Goal: Transaction & Acquisition: Obtain resource

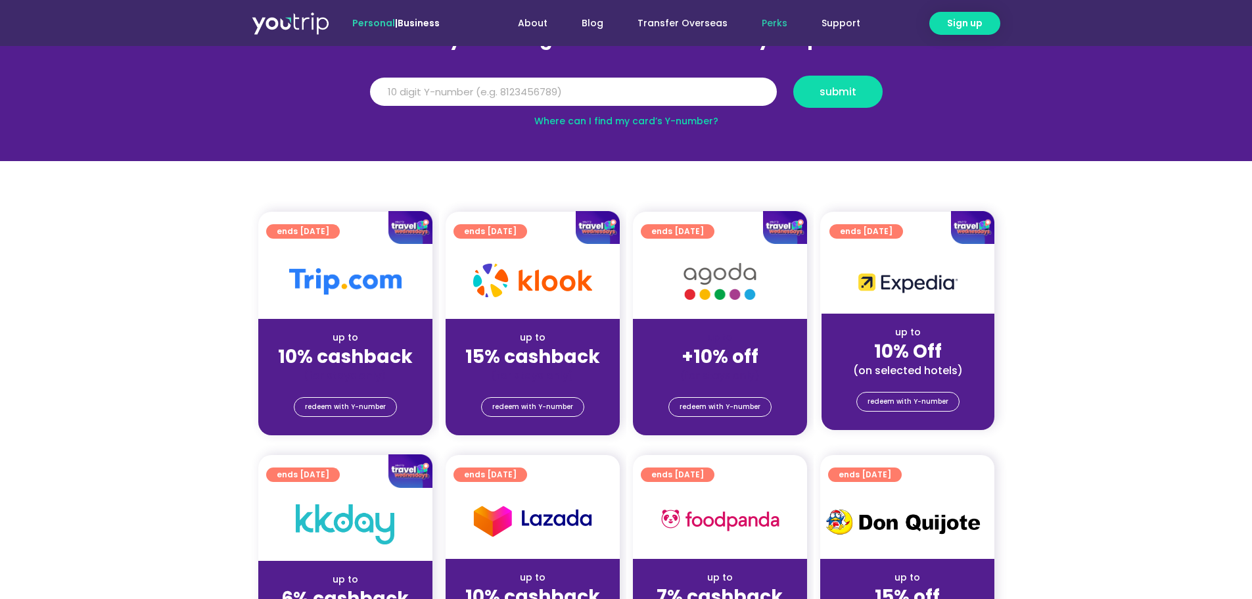
scroll to position [131, 0]
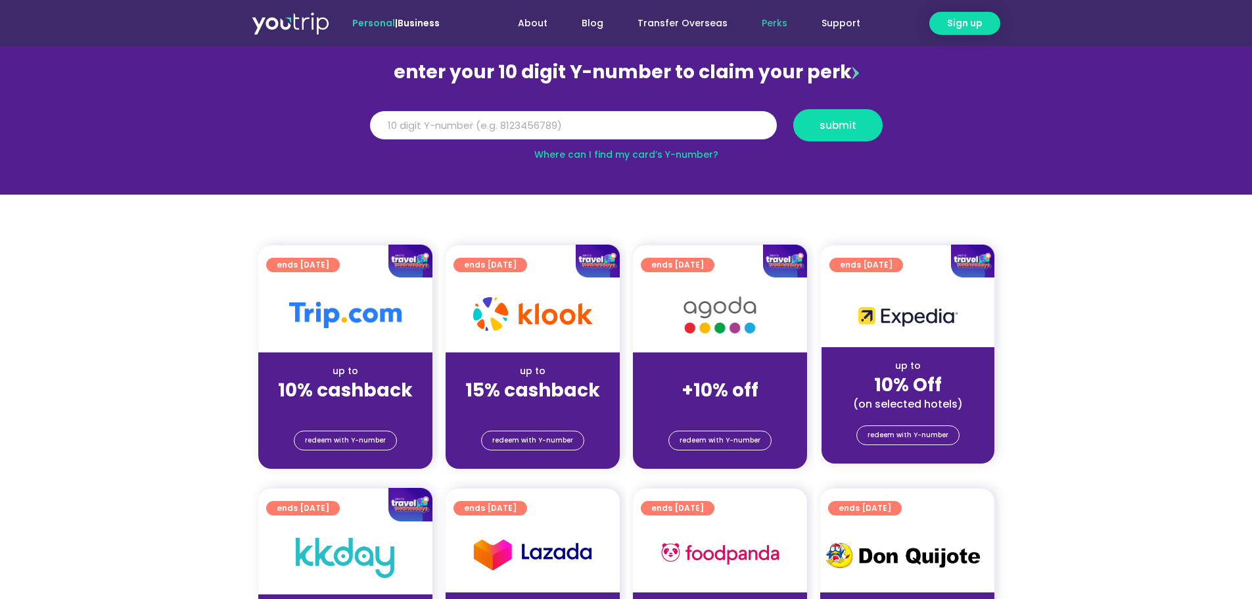
click at [353, 394] on strong "10% cashback" at bounding box center [345, 390] width 135 height 26
click at [353, 431] on span "redeem with Y-number" at bounding box center [345, 440] width 81 height 18
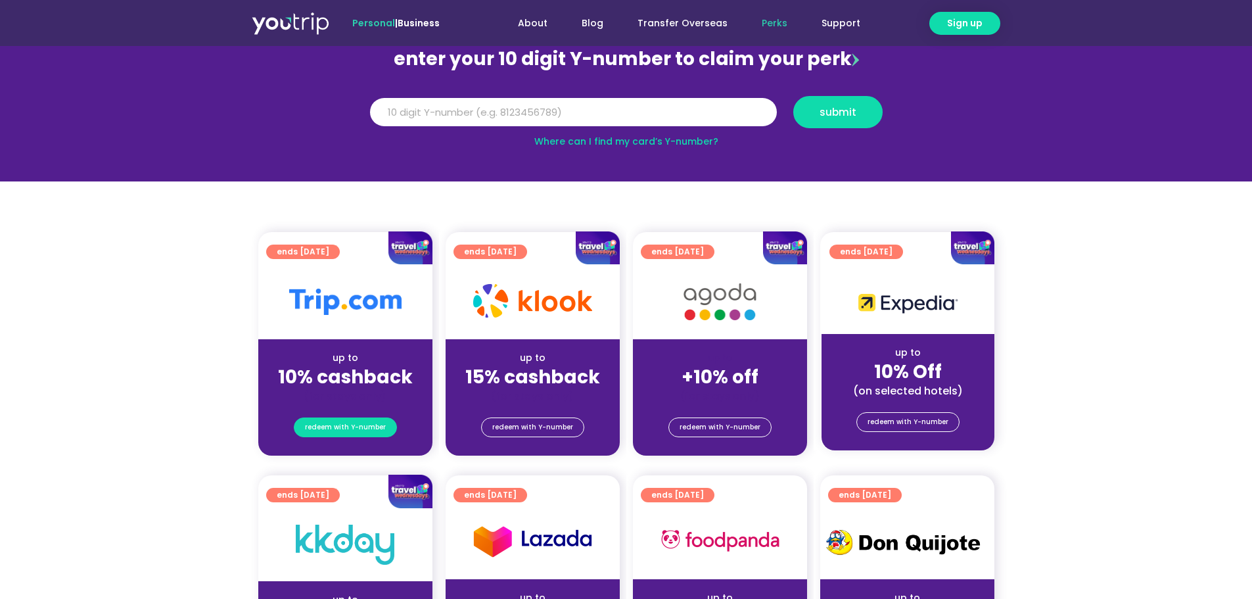
click at [356, 423] on span "redeem with Y-number" at bounding box center [345, 427] width 81 height 18
click at [478, 112] on input "Y Number" at bounding box center [573, 112] width 407 height 29
type input "5"
type input "8"
type input "8144296460"
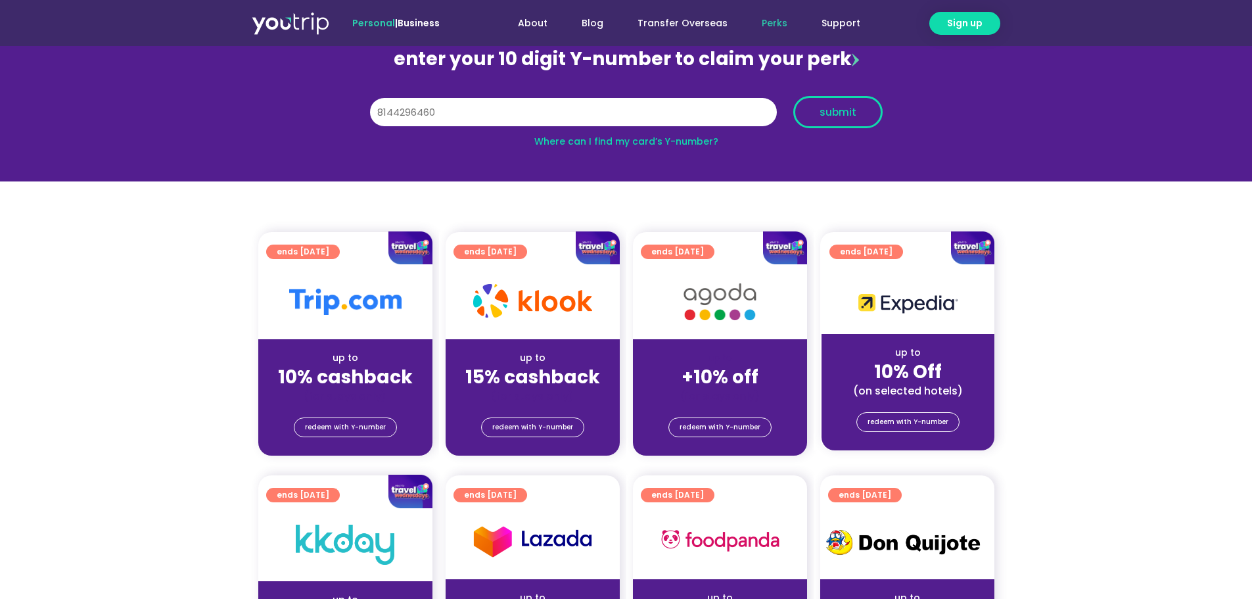
click at [845, 119] on button "submit" at bounding box center [837, 112] width 89 height 32
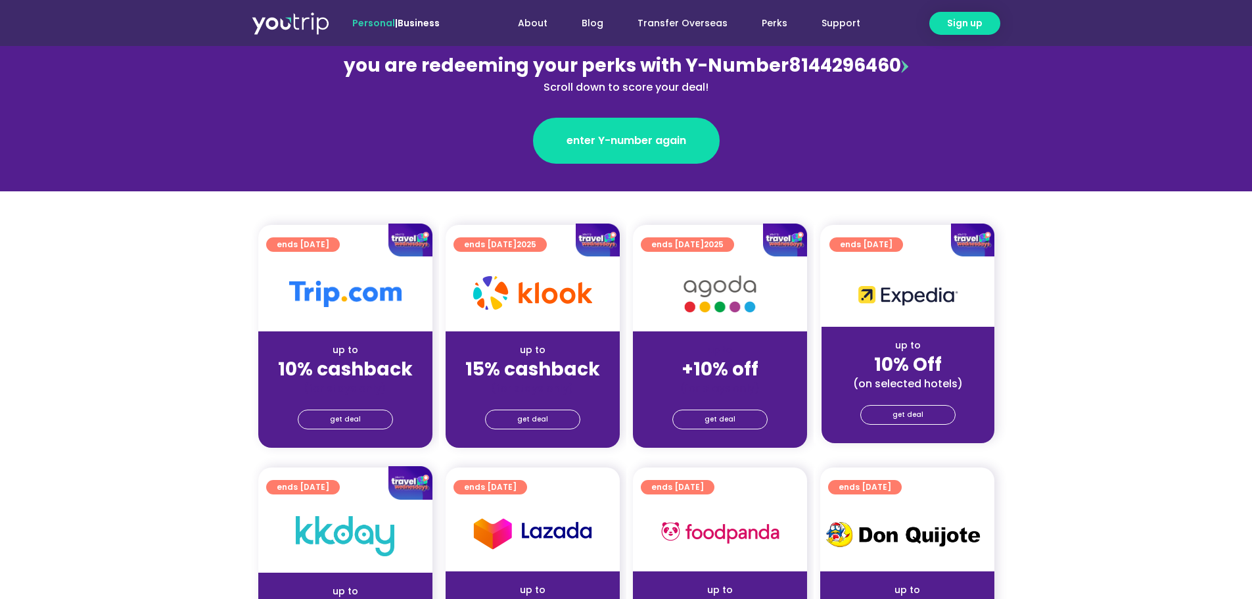
scroll to position [197, 0]
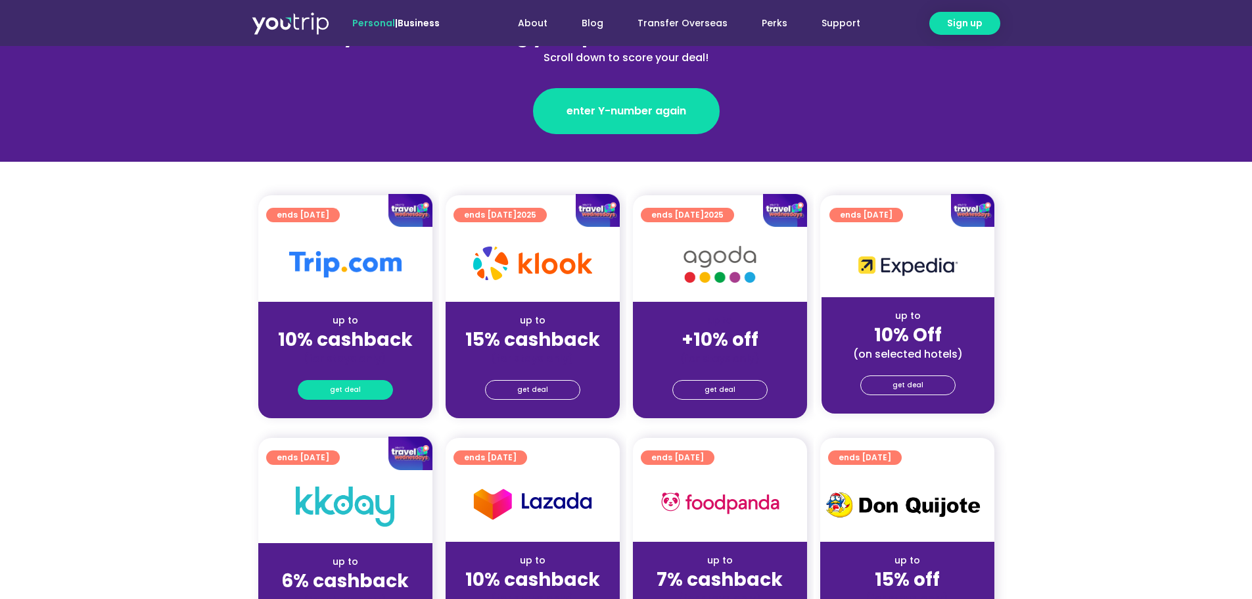
click at [361, 390] on link "get deal" at bounding box center [345, 390] width 95 height 20
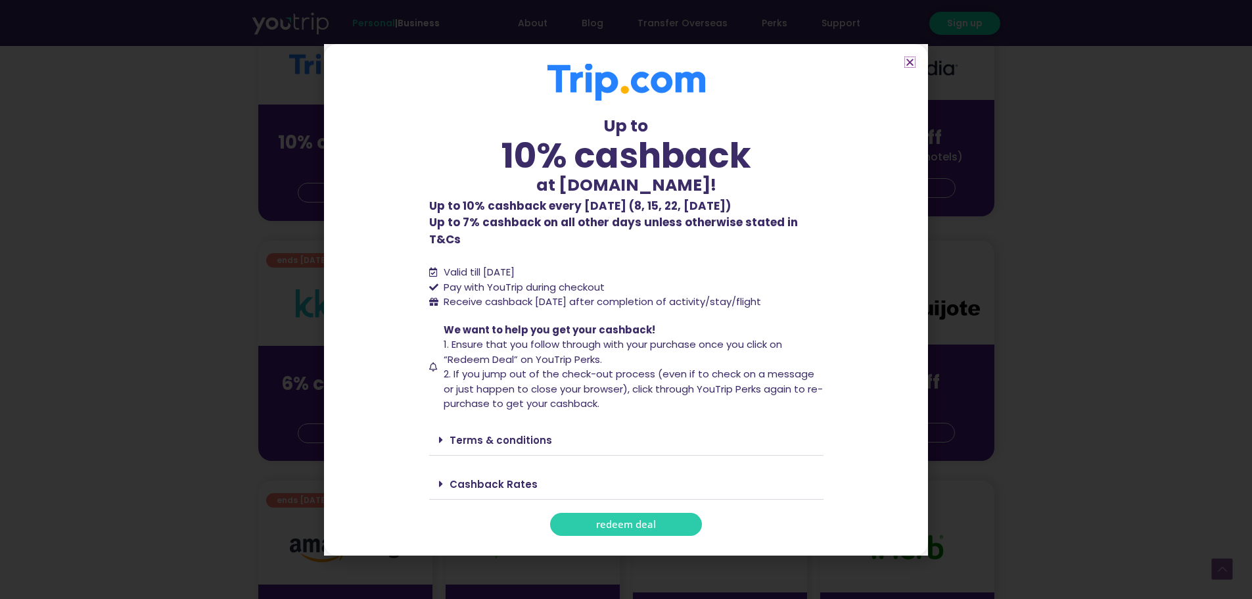
scroll to position [591, 0]
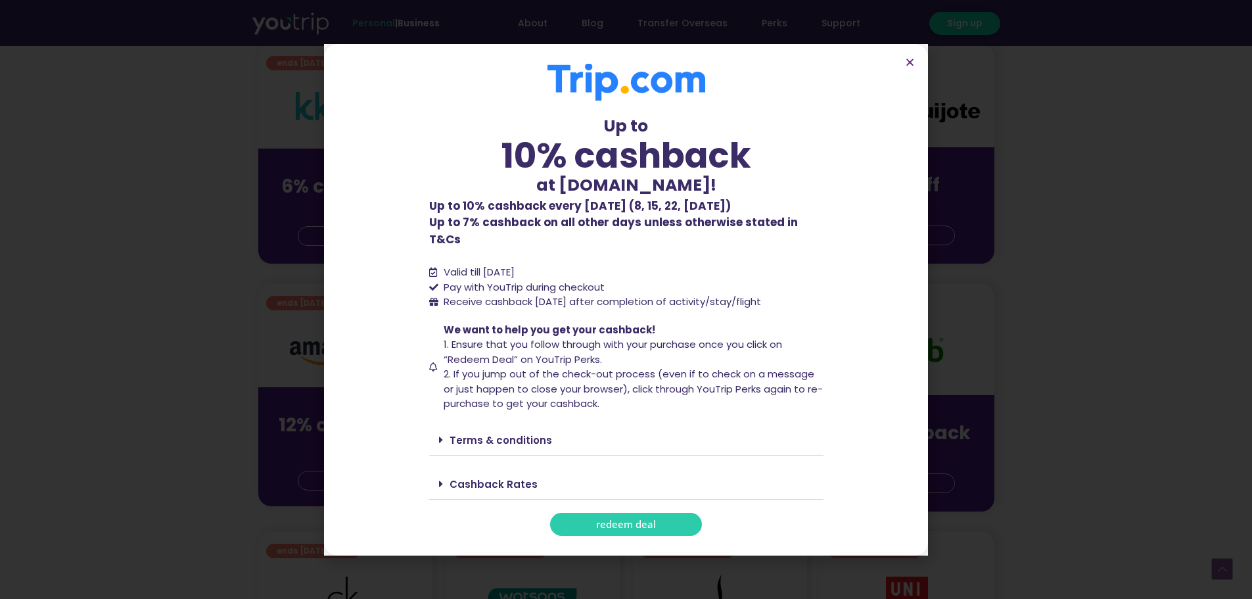
click at [644, 519] on span "redeem deal" at bounding box center [626, 524] width 60 height 10
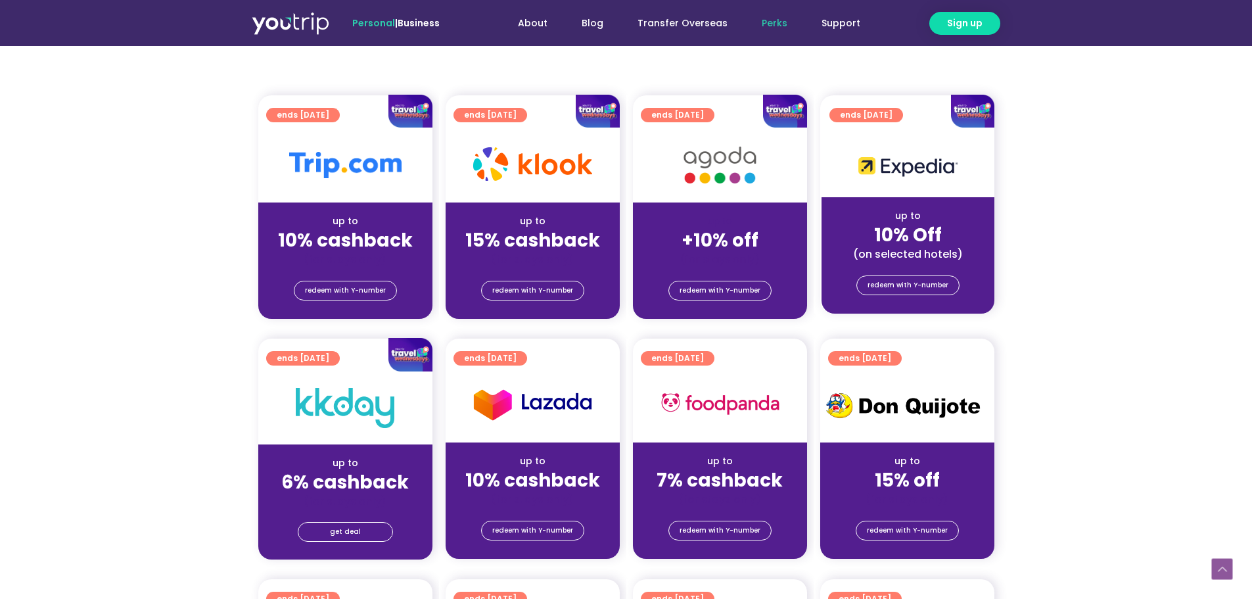
scroll to position [131, 0]
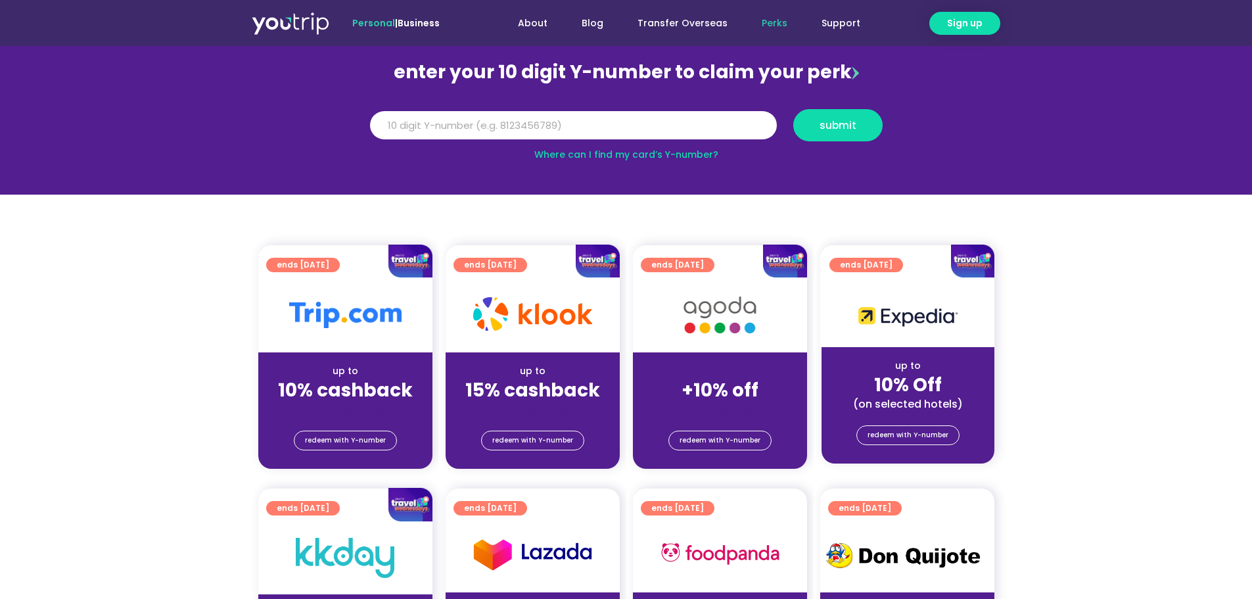
click at [413, 264] on img at bounding box center [409, 261] width 43 height 34
click at [358, 409] on div "(for stays only)" at bounding box center [345, 409] width 153 height 14
click at [440, 122] on input "Y Number" at bounding box center [573, 125] width 407 height 29
type input "8144296460"
click at [824, 122] on span "submit" at bounding box center [837, 125] width 37 height 10
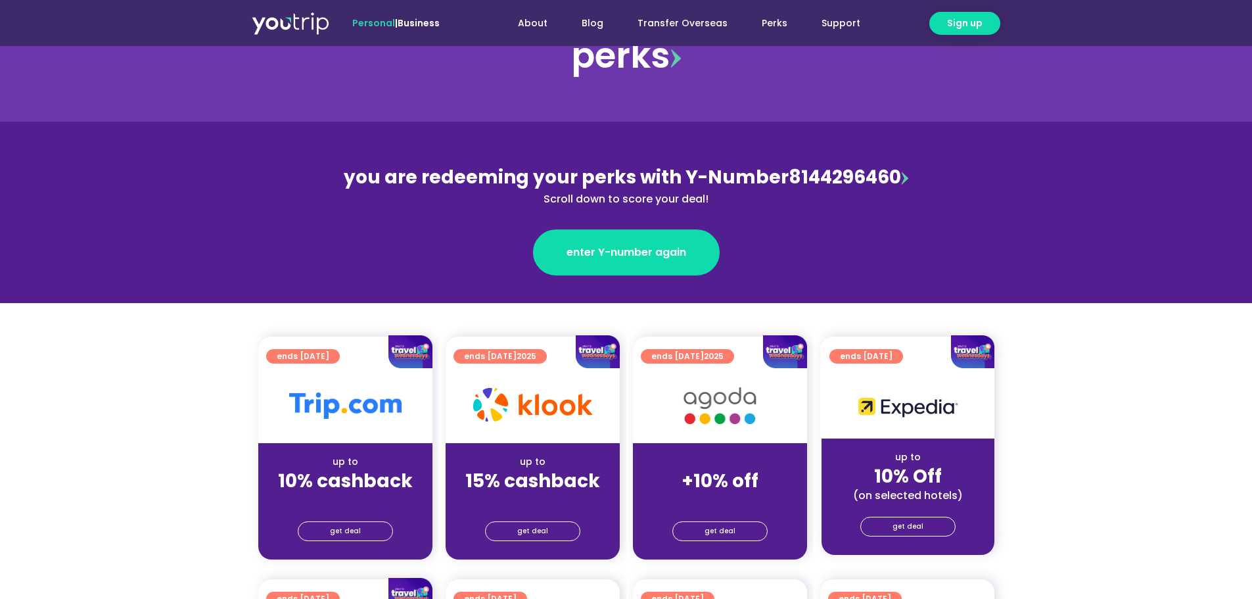
scroll to position [197, 0]
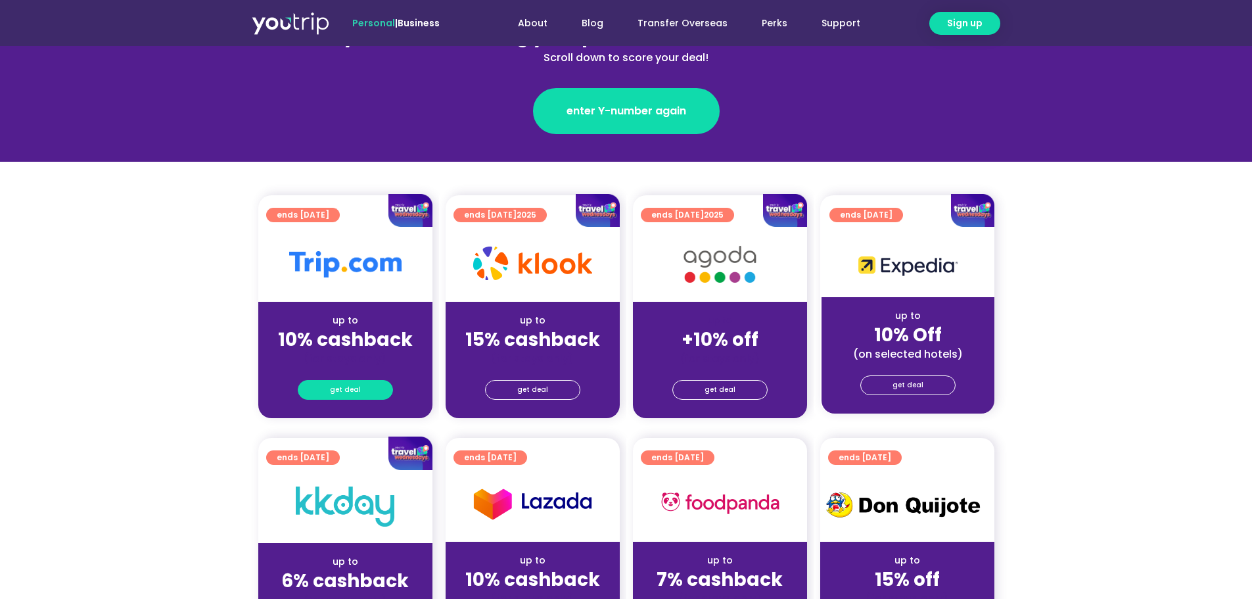
click at [366, 390] on link "get deal" at bounding box center [345, 390] width 95 height 20
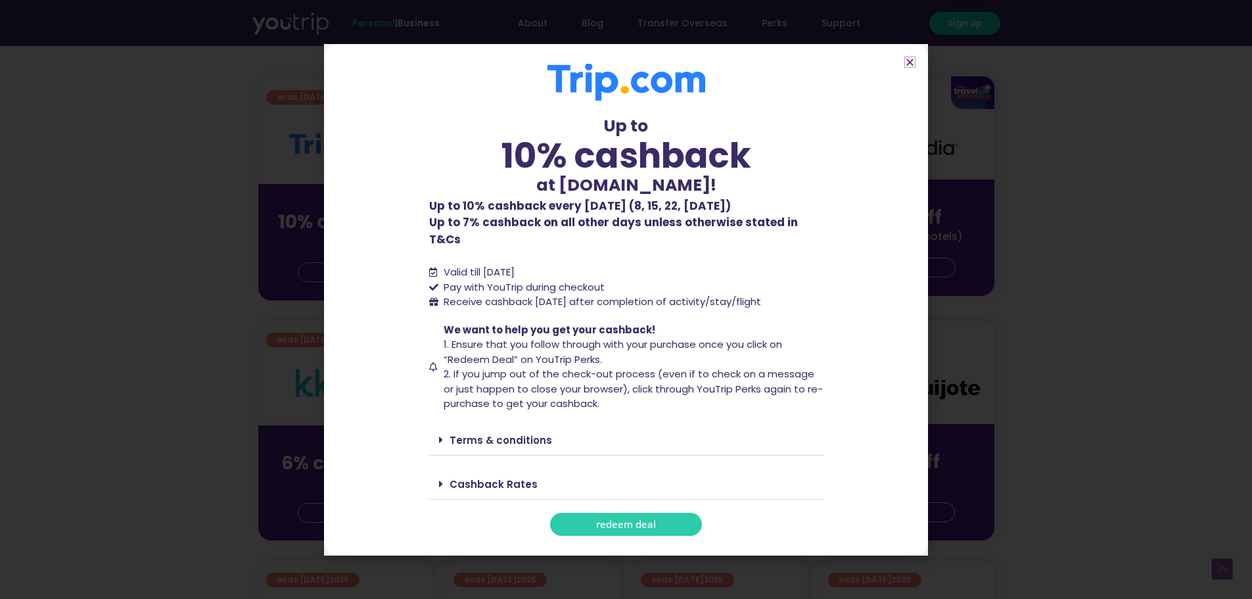
scroll to position [329, 0]
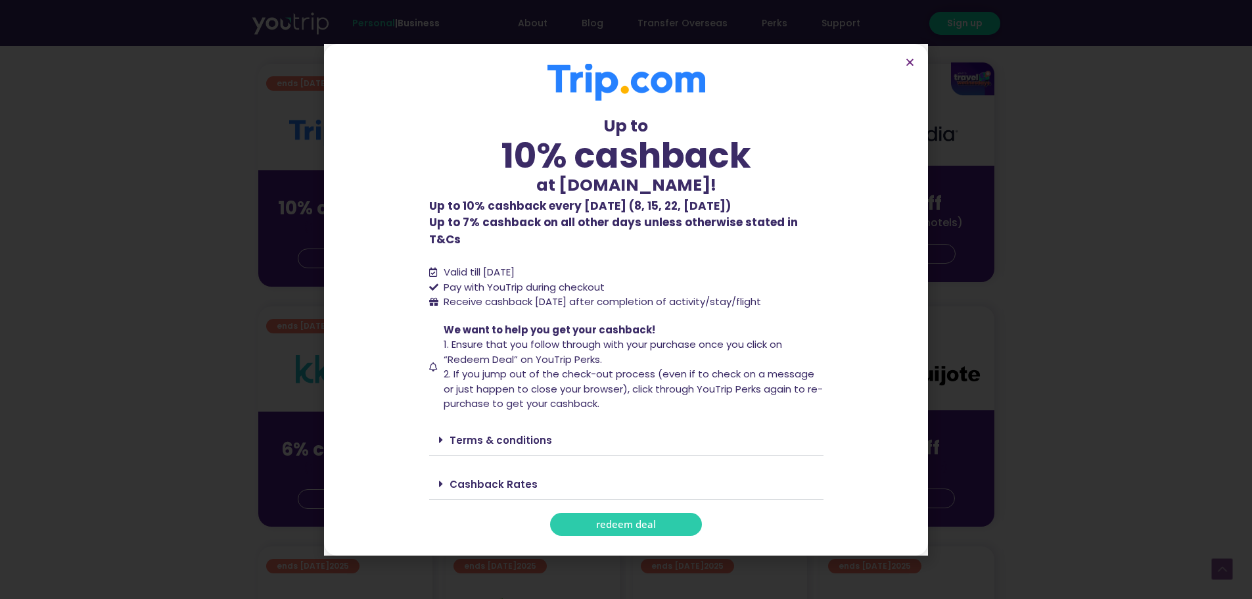
click at [544, 433] on link "Terms & conditions" at bounding box center [500, 440] width 103 height 14
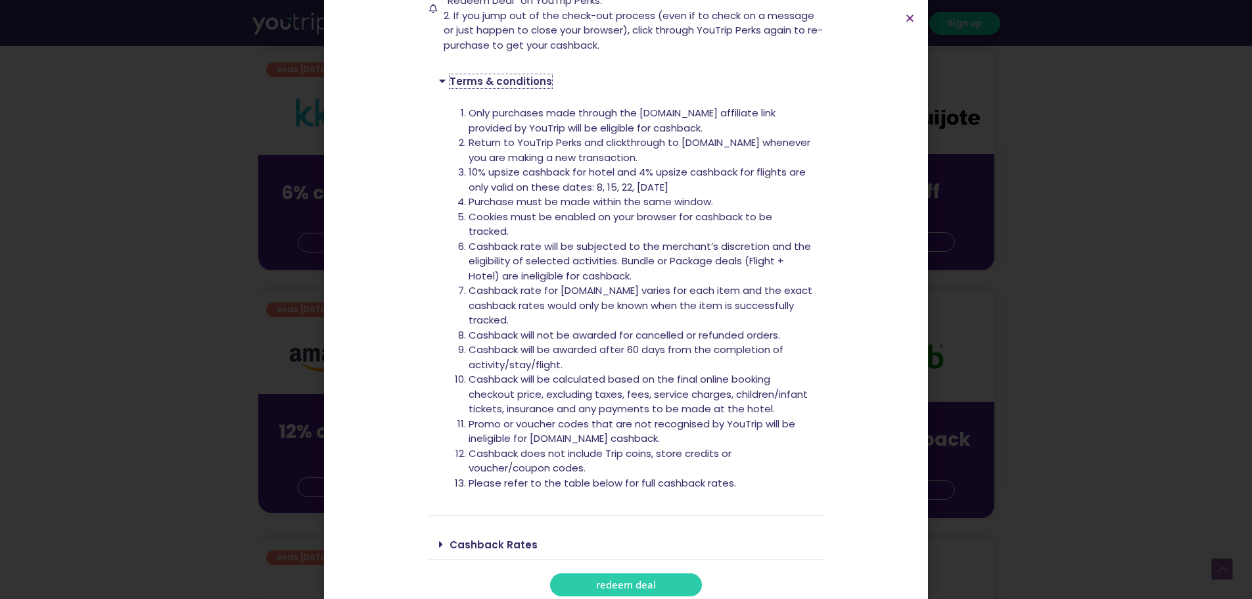
scroll to position [591, 0]
click at [504, 538] on link "Cashback Rates" at bounding box center [493, 545] width 88 height 14
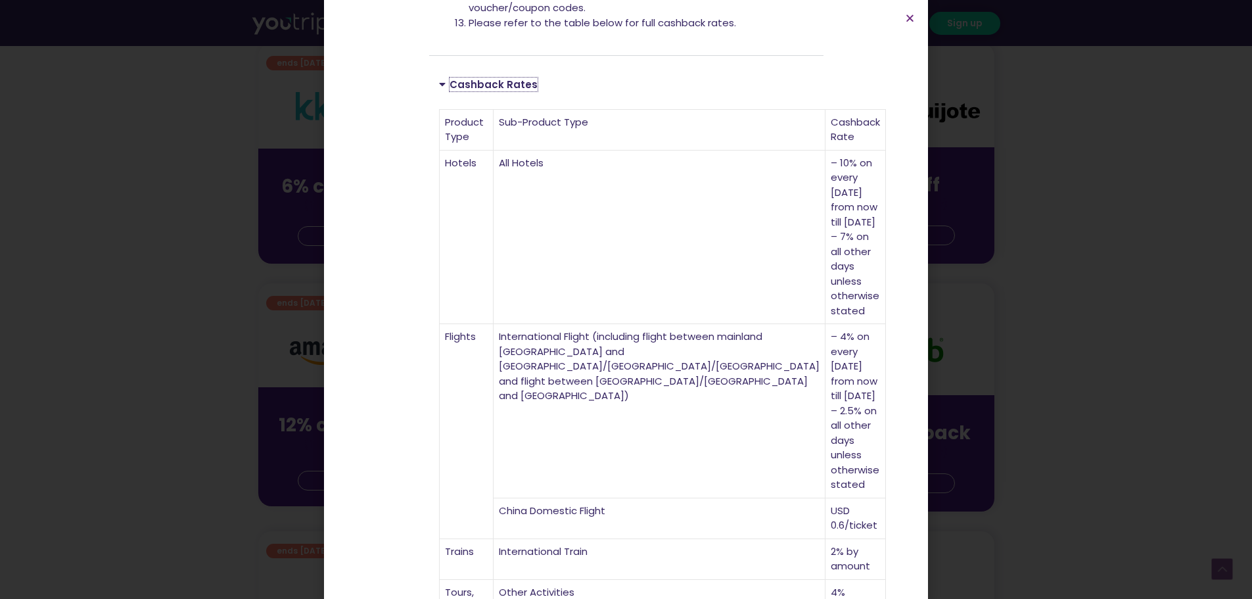
scroll to position [802, 0]
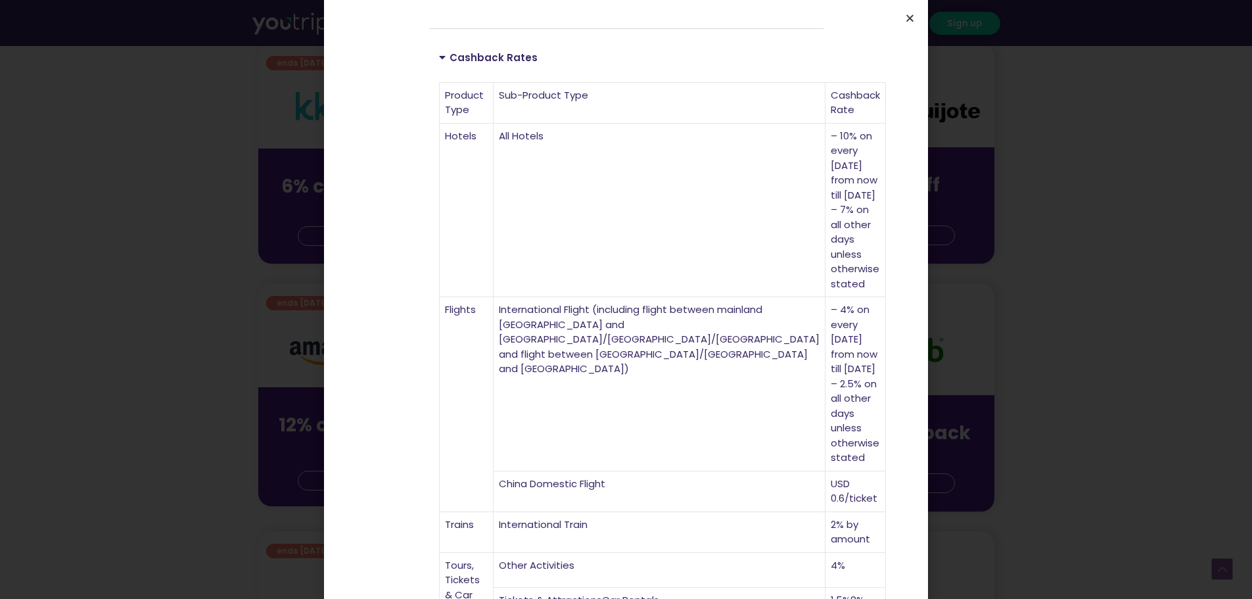
click at [906, 16] on icon "Close" at bounding box center [910, 18] width 10 height 10
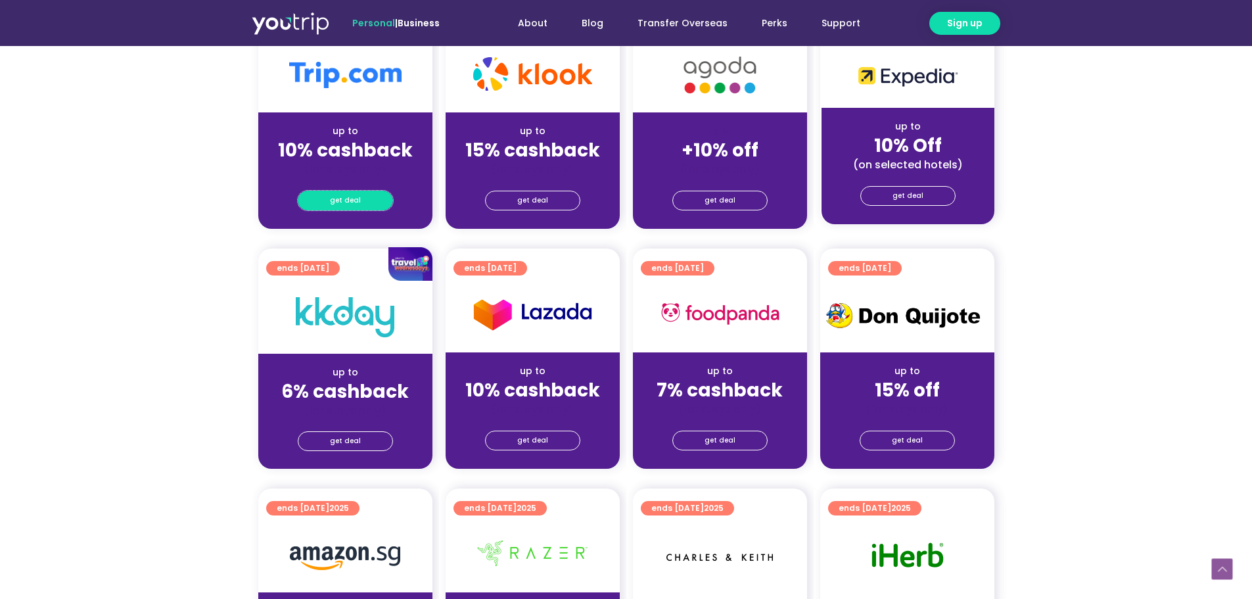
scroll to position [314, 0]
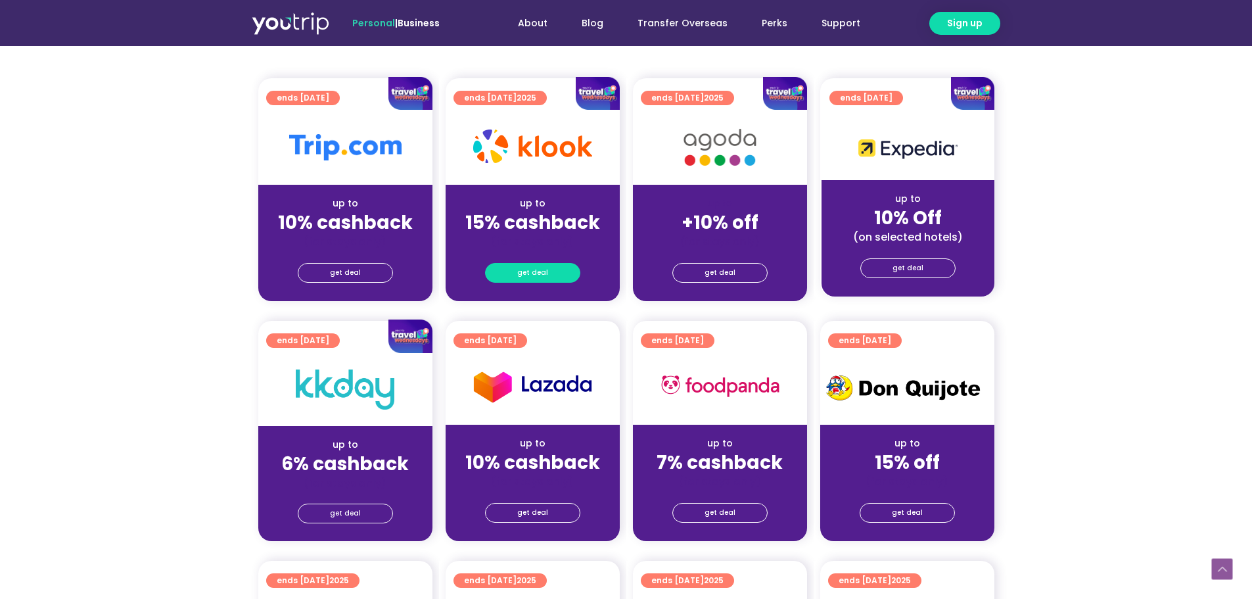
click at [549, 270] on link "get deal" at bounding box center [532, 273] width 95 height 20
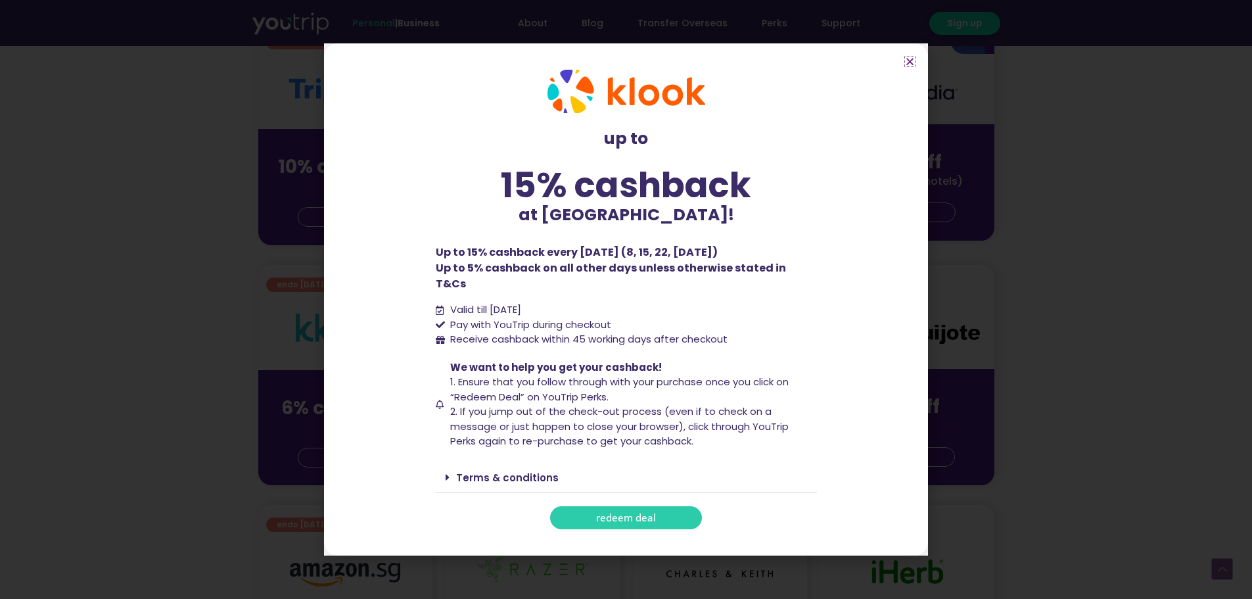
scroll to position [446, 0]
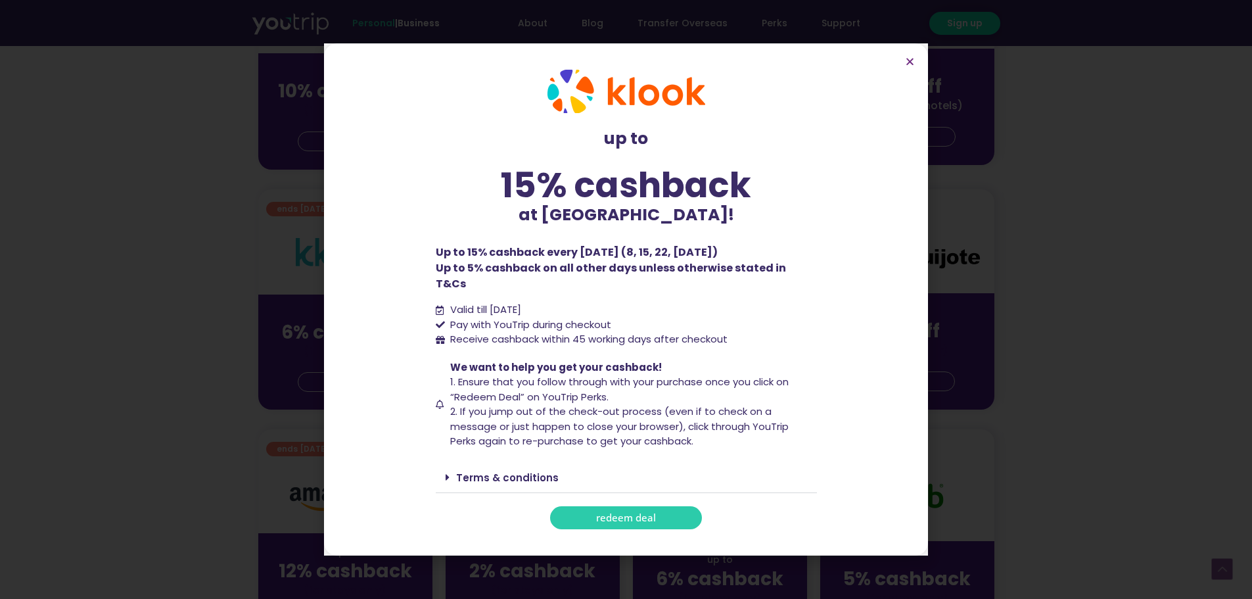
click at [513, 470] on link "Terms & conditions" at bounding box center [507, 477] width 103 height 14
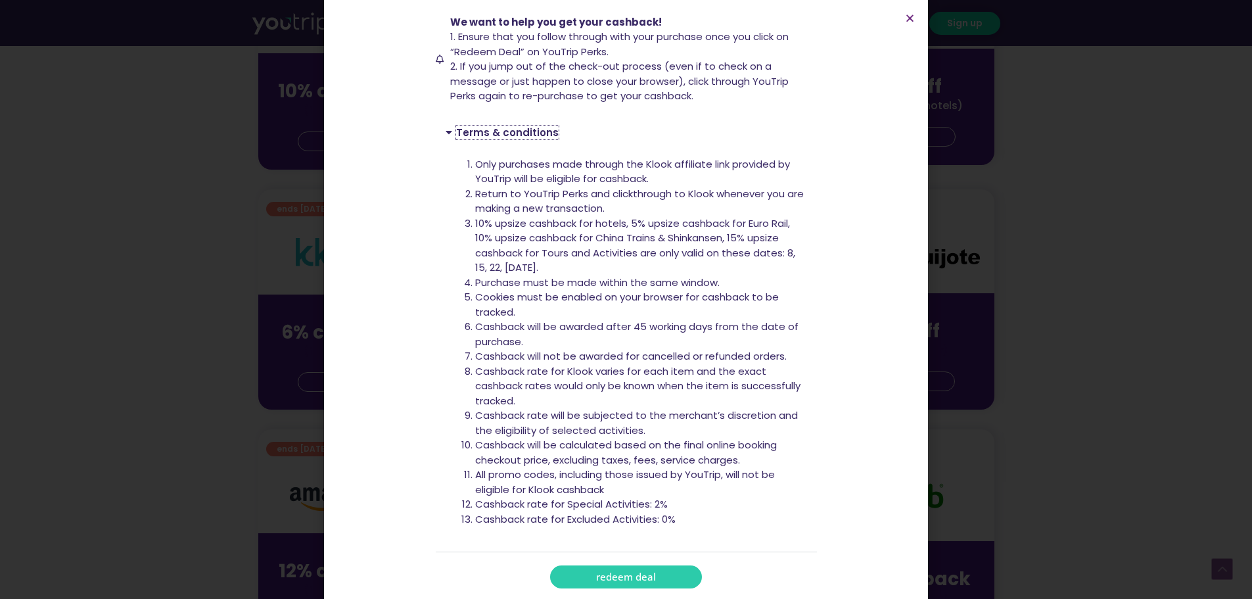
scroll to position [511, 0]
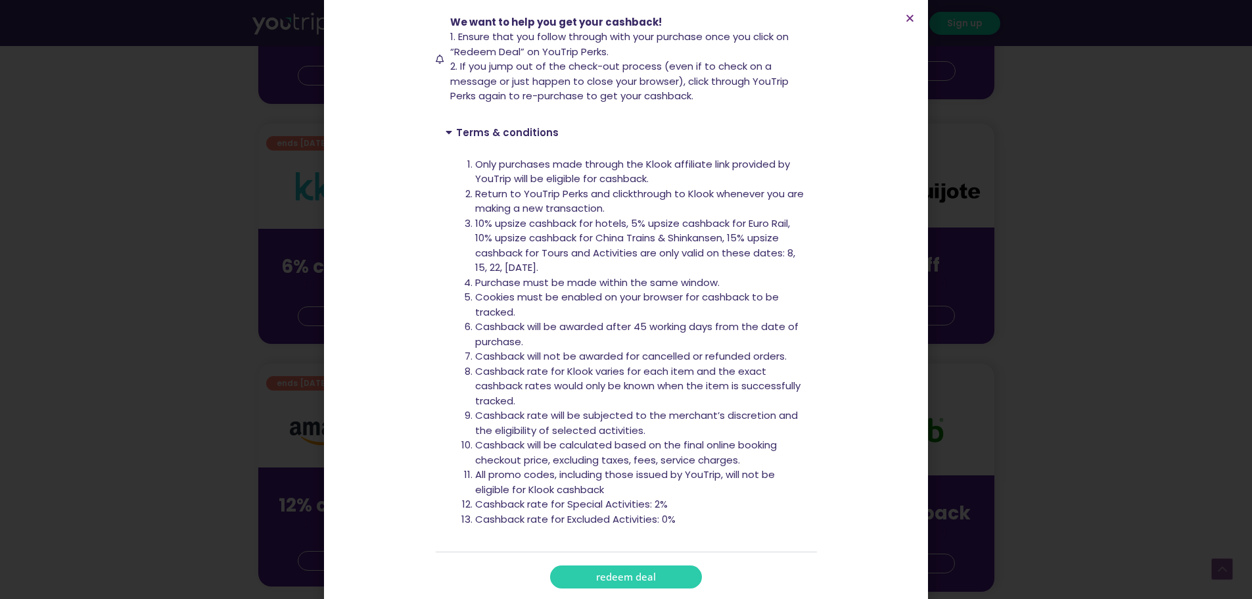
click at [622, 572] on span "redeem deal" at bounding box center [626, 577] width 60 height 10
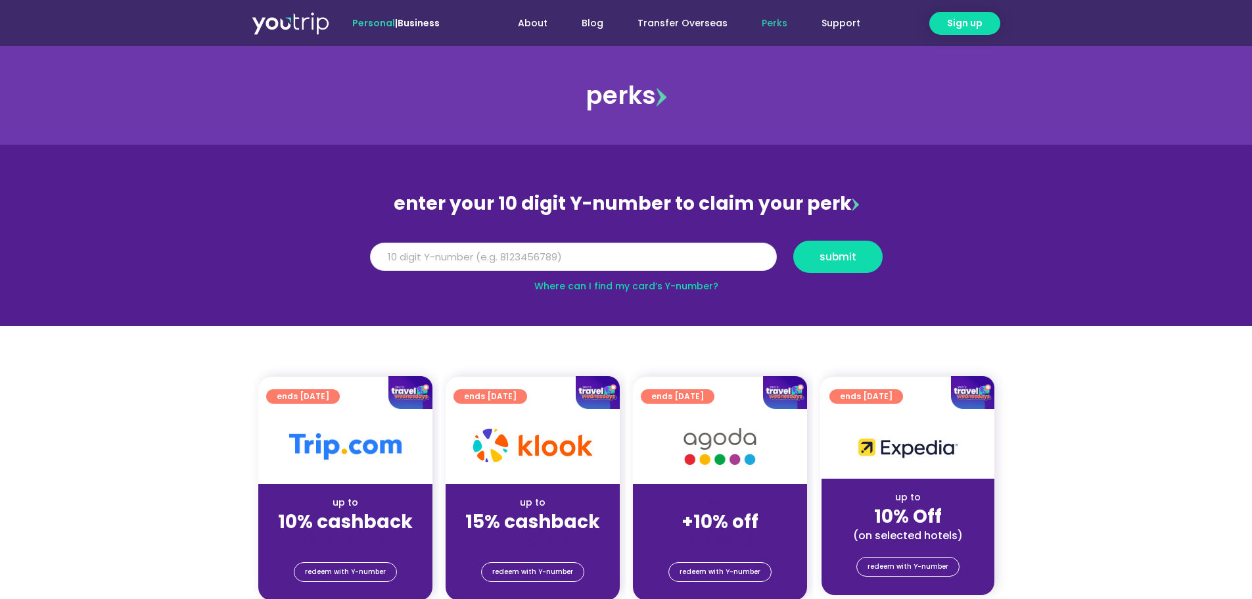
click at [473, 253] on input "Y Number" at bounding box center [573, 256] width 407 height 29
type input "8144296460"
click at [806, 250] on button "submit" at bounding box center [837, 256] width 89 height 32
